Goal: Task Accomplishment & Management: Complete application form

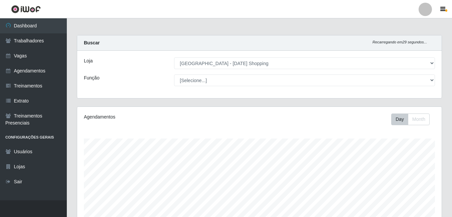
select select "471"
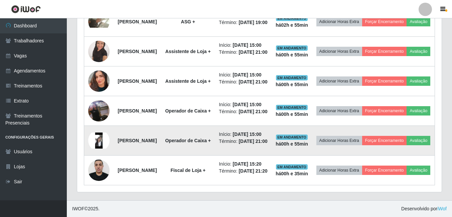
scroll to position [358, 0]
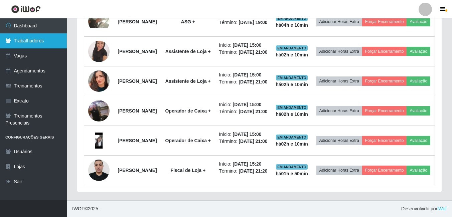
click at [32, 41] on link "Trabalhadores" at bounding box center [33, 40] width 67 height 15
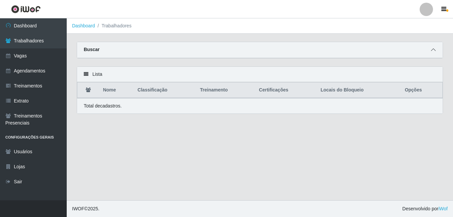
click at [437, 49] on div "Buscar" at bounding box center [260, 50] width 366 height 16
click at [426, 54] on div "Buscar" at bounding box center [260, 50] width 366 height 16
click at [432, 50] on icon at bounding box center [433, 49] width 5 height 5
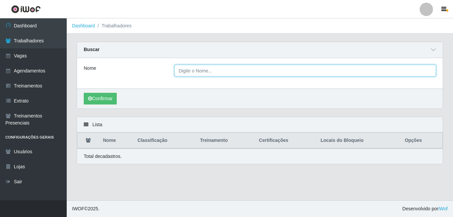
click at [205, 71] on input "Nome" at bounding box center [306, 71] width 262 height 12
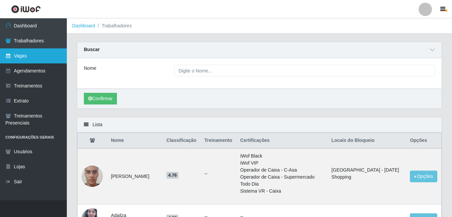
click at [26, 60] on link "Vagas" at bounding box center [33, 55] width 67 height 15
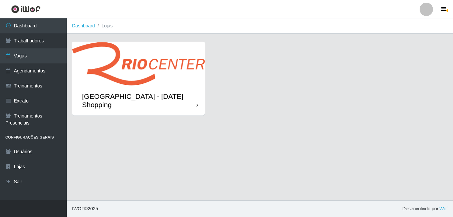
click at [148, 80] on img at bounding box center [138, 63] width 133 height 43
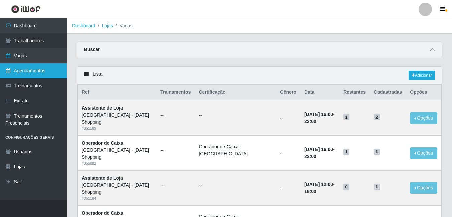
click at [38, 70] on link "Agendamentos" at bounding box center [33, 70] width 67 height 15
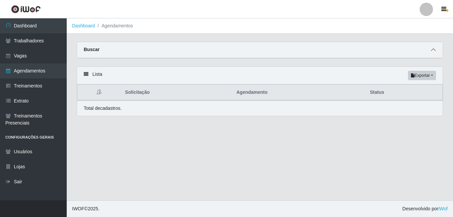
click at [434, 47] on span at bounding box center [433, 50] width 8 height 8
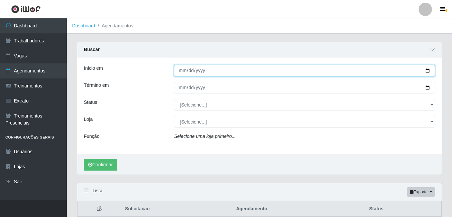
click at [182, 69] on input "Início em" at bounding box center [304, 71] width 261 height 12
click at [427, 73] on input "Início em" at bounding box center [304, 71] width 261 height 12
type input "[DATE]"
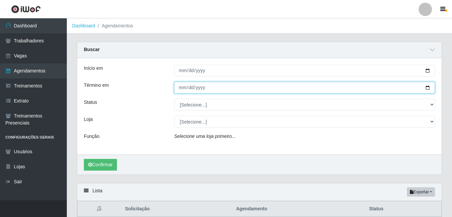
click at [426, 88] on input "Término em" at bounding box center [304, 88] width 261 height 12
type input "[DATE]"
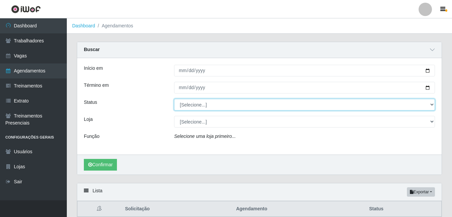
click at [196, 103] on select "[Selecione...] AGENDADO AGUARDANDO LIBERAR EM ANDAMENTO EM REVISÃO FINALIZADO C…" at bounding box center [304, 105] width 261 height 12
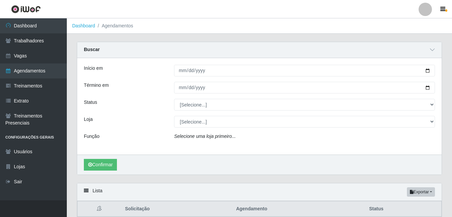
drag, startPoint x: 164, startPoint y: 126, endPoint x: 160, endPoint y: 126, distance: 4.4
click at [164, 126] on div "Loja" at bounding box center [124, 122] width 90 height 12
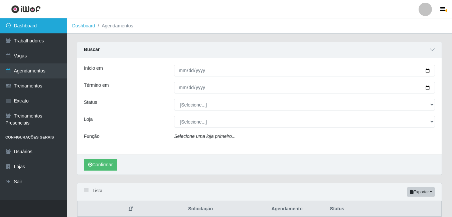
click at [29, 28] on link "Dashboard" at bounding box center [33, 25] width 67 height 15
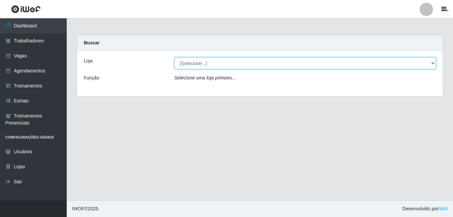
click at [189, 61] on select "[Selecione...] [GEOGRAPHIC_DATA] - [DATE][GEOGRAPHIC_DATA]" at bounding box center [306, 63] width 262 height 12
select select "471"
click at [175, 57] on select "[Selecione...] [GEOGRAPHIC_DATA] - [DATE][GEOGRAPHIC_DATA]" at bounding box center [306, 63] width 262 height 12
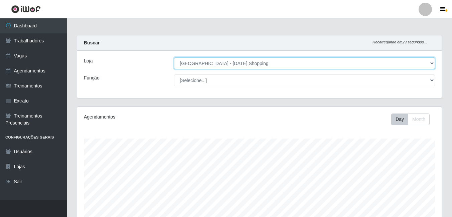
scroll to position [138, 364]
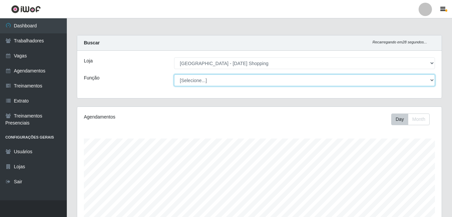
click at [382, 84] on select "[Selecione...] ASG ASG + ASG ++ Assistente de [PERSON_NAME] Assistente de [PERS…" at bounding box center [304, 80] width 261 height 12
select select "16"
click at [174, 74] on select "[Selecione...] ASG ASG + ASG ++ Assistente de [PERSON_NAME] Assistente de [PERS…" at bounding box center [304, 80] width 261 height 12
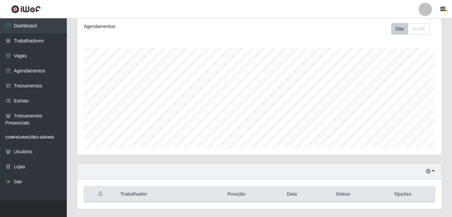
scroll to position [107, 0]
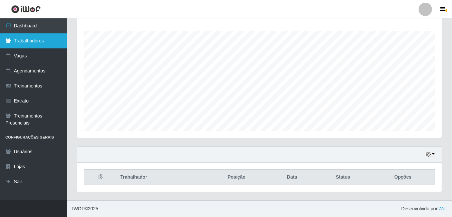
click at [20, 42] on link "Trabalhadores" at bounding box center [33, 40] width 67 height 15
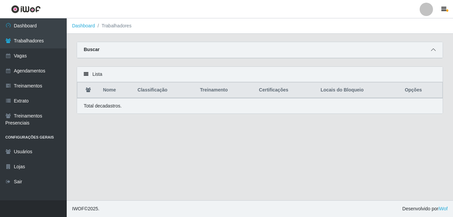
click at [434, 48] on icon at bounding box center [433, 49] width 5 height 5
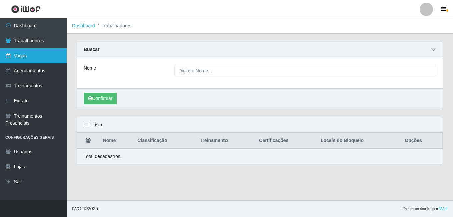
click at [34, 54] on link "Vagas" at bounding box center [33, 55] width 67 height 15
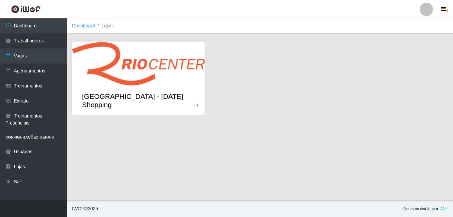
click at [125, 73] on img at bounding box center [138, 63] width 133 height 43
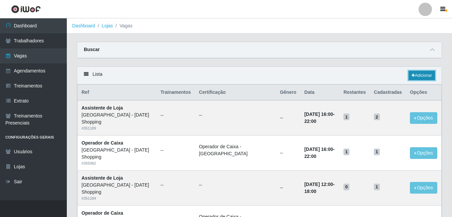
click at [411, 76] on icon at bounding box center [412, 75] width 3 height 4
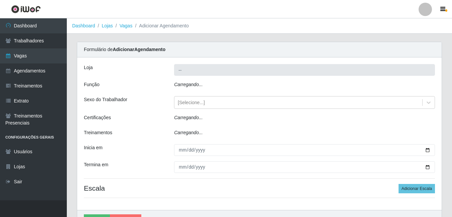
type input "[GEOGRAPHIC_DATA] - [DATE] Shopping"
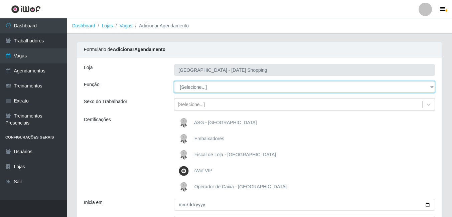
click at [196, 88] on select "[Selecione...] ASG ASG + ASG ++ Assistente de [PERSON_NAME] Assistente de [PERS…" at bounding box center [304, 87] width 261 height 12
select select "16"
click at [174, 81] on select "[Selecione...] ASG ASG + ASG ++ Assistente de [PERSON_NAME] Assistente de [PERS…" at bounding box center [304, 87] width 261 height 12
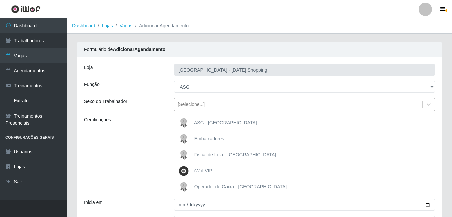
click at [191, 106] on div "[Selecione...]" at bounding box center [191, 104] width 27 height 7
click at [155, 129] on div "Certificações" at bounding box center [124, 154] width 90 height 77
click at [213, 122] on span "ASG - [GEOGRAPHIC_DATA]" at bounding box center [225, 122] width 63 height 5
click at [0, 0] on input "ASG - [GEOGRAPHIC_DATA]" at bounding box center [0, 0] width 0 height 0
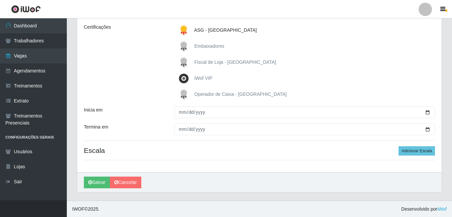
scroll to position [93, 0]
click at [219, 27] on span "ASG - [GEOGRAPHIC_DATA]" at bounding box center [225, 29] width 63 height 5
click at [0, 0] on input "ASG - [GEOGRAPHIC_DATA]" at bounding box center [0, 0] width 0 height 0
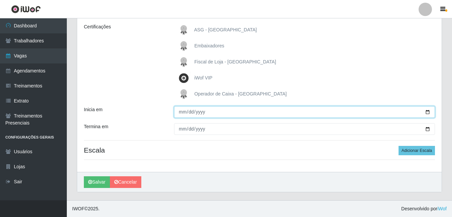
click at [183, 112] on input "Inicia em" at bounding box center [304, 112] width 261 height 12
click at [426, 111] on input "Inicia em" at bounding box center [304, 112] width 261 height 12
type input "[DATE]"
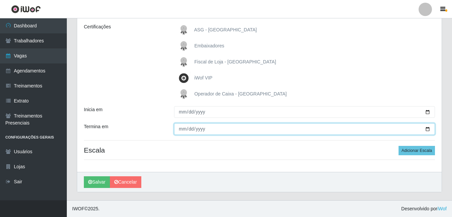
click at [425, 129] on input "Termina em" at bounding box center [304, 129] width 261 height 12
type input "[DATE]"
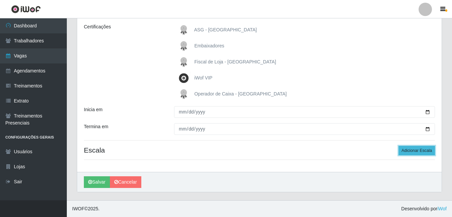
click at [425, 152] on button "Adicionar Escala" at bounding box center [416, 150] width 36 height 9
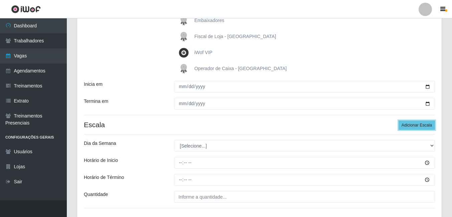
scroll to position [160, 0]
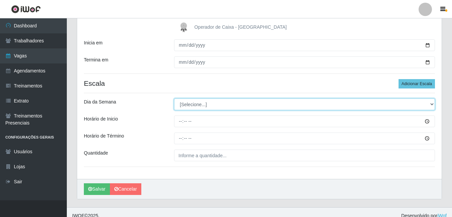
click at [203, 106] on select "[Selecione...] Segunda Terça Quarta Quinta Sexta Sábado Domingo" at bounding box center [304, 104] width 261 height 12
select select "1"
click at [174, 98] on select "[Selecione...] Segunda Terça Quarta Quinta Sexta Sábado Domingo" at bounding box center [304, 104] width 261 height 12
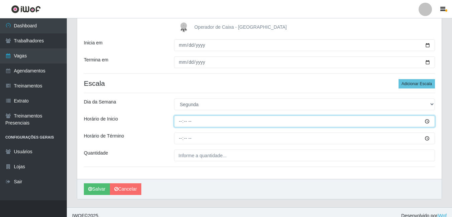
click at [427, 121] on input "Horário de Inicio" at bounding box center [304, 121] width 261 height 12
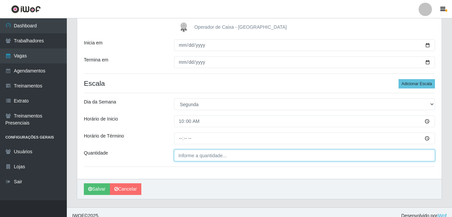
type input "10:00"
type input "___"
click at [382, 150] on input "___" at bounding box center [304, 156] width 261 height 12
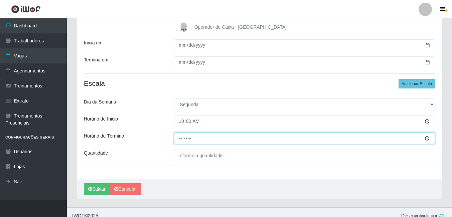
click at [182, 138] on input "Horário de Término" at bounding box center [304, 138] width 261 height 12
type input "16:00"
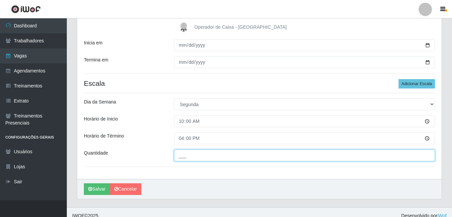
click at [203, 158] on input "___" at bounding box center [304, 156] width 261 height 12
type input "01_"
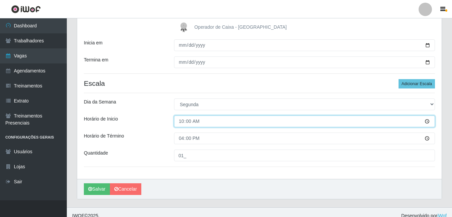
click at [191, 123] on input "10:00" at bounding box center [304, 121] width 261 height 12
type input "12:00"
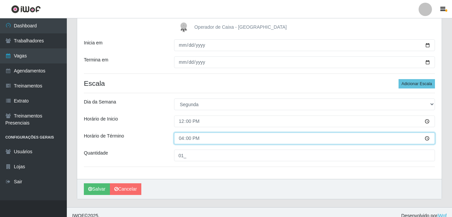
click at [183, 137] on input "16:00" at bounding box center [304, 138] width 261 height 12
type input "18:00"
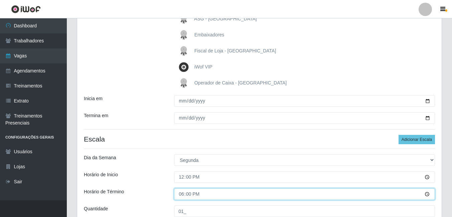
scroll to position [167, 0]
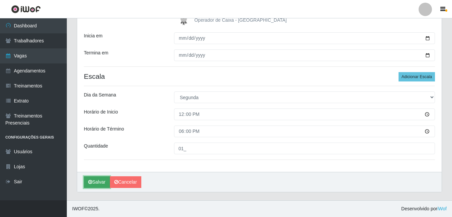
click at [99, 180] on button "Salvar" at bounding box center [97, 182] width 26 height 12
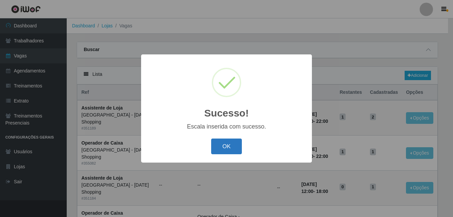
click at [221, 149] on button "OK" at bounding box center [226, 146] width 31 height 16
